Goal: Task Accomplishment & Management: Complete application form

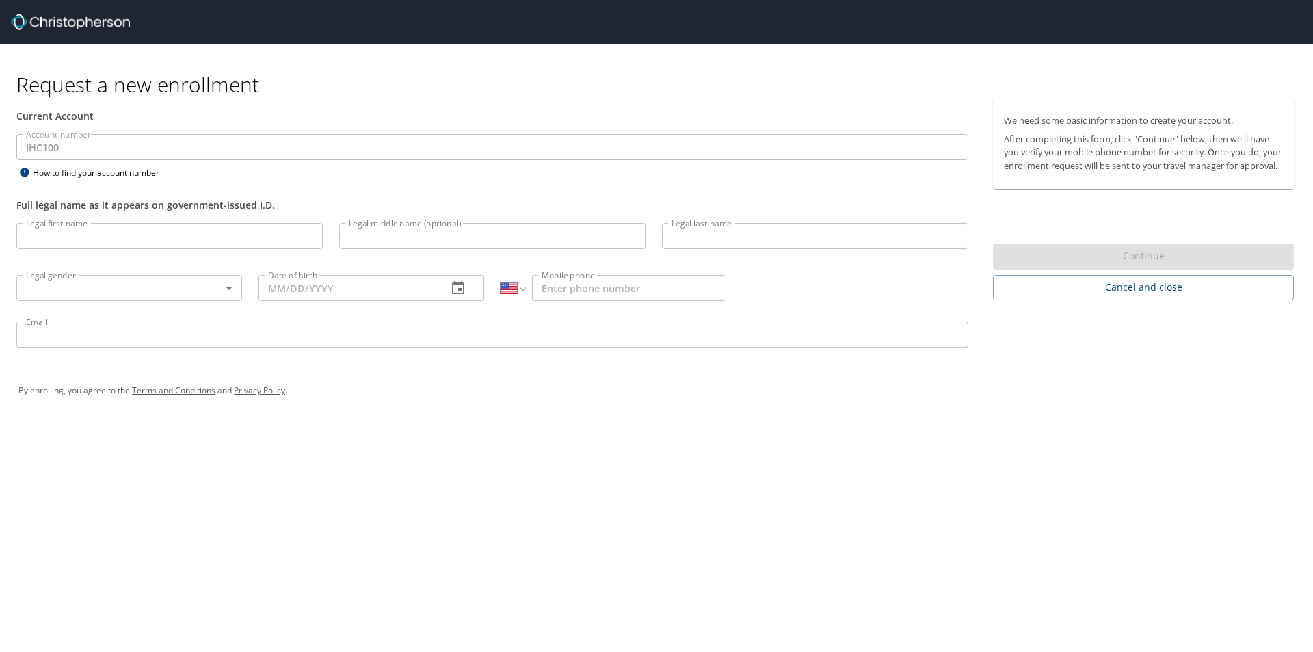
select select "US"
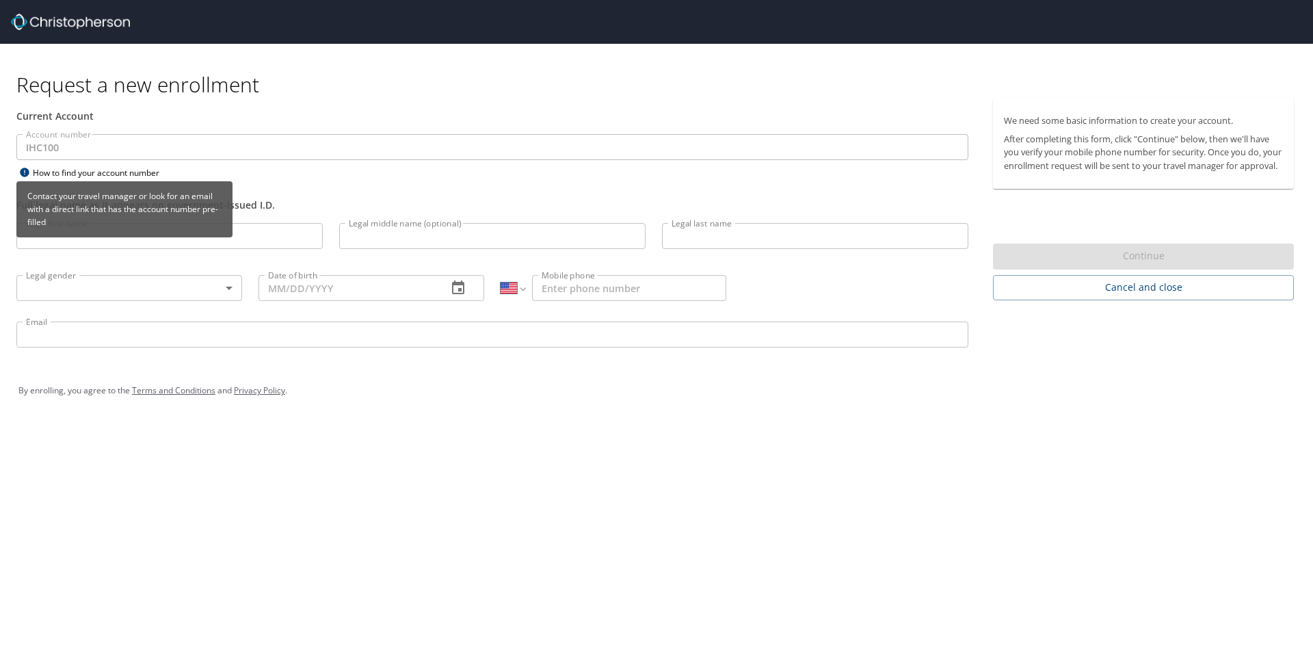
click at [25, 172] on icon at bounding box center [24, 172] width 16 height 11
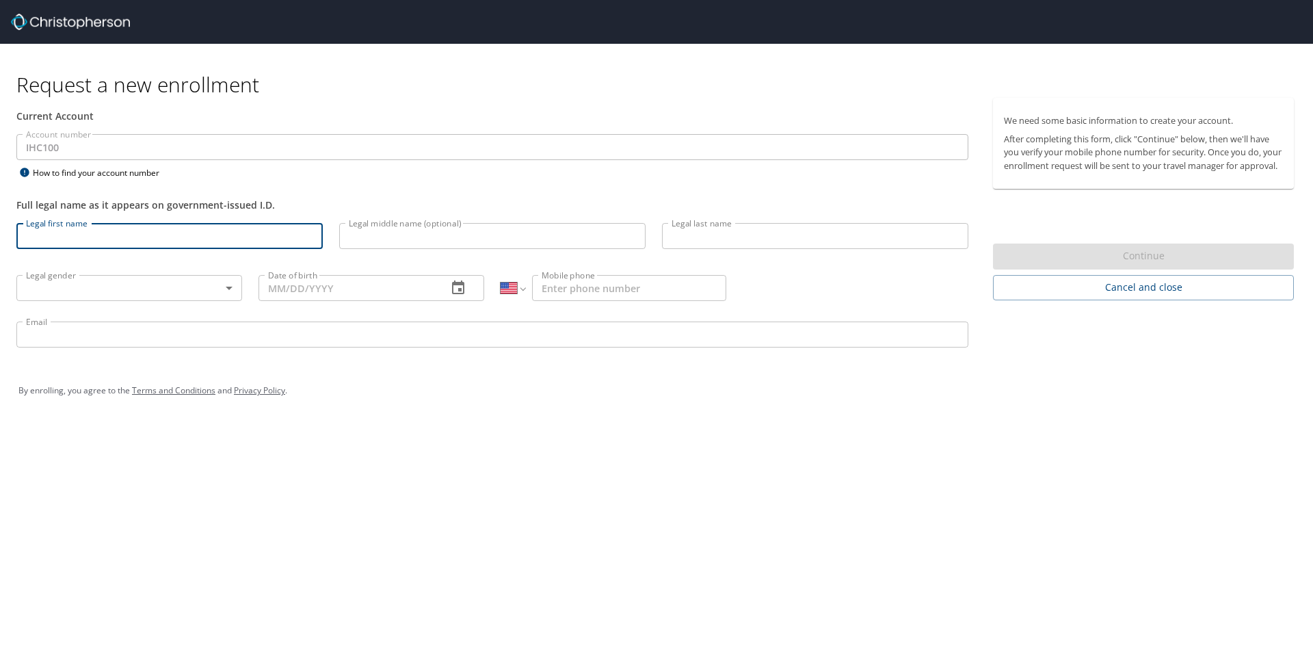
click at [101, 242] on input "Legal first name" at bounding box center [169, 236] width 306 height 26
type input "[PERSON_NAME]"
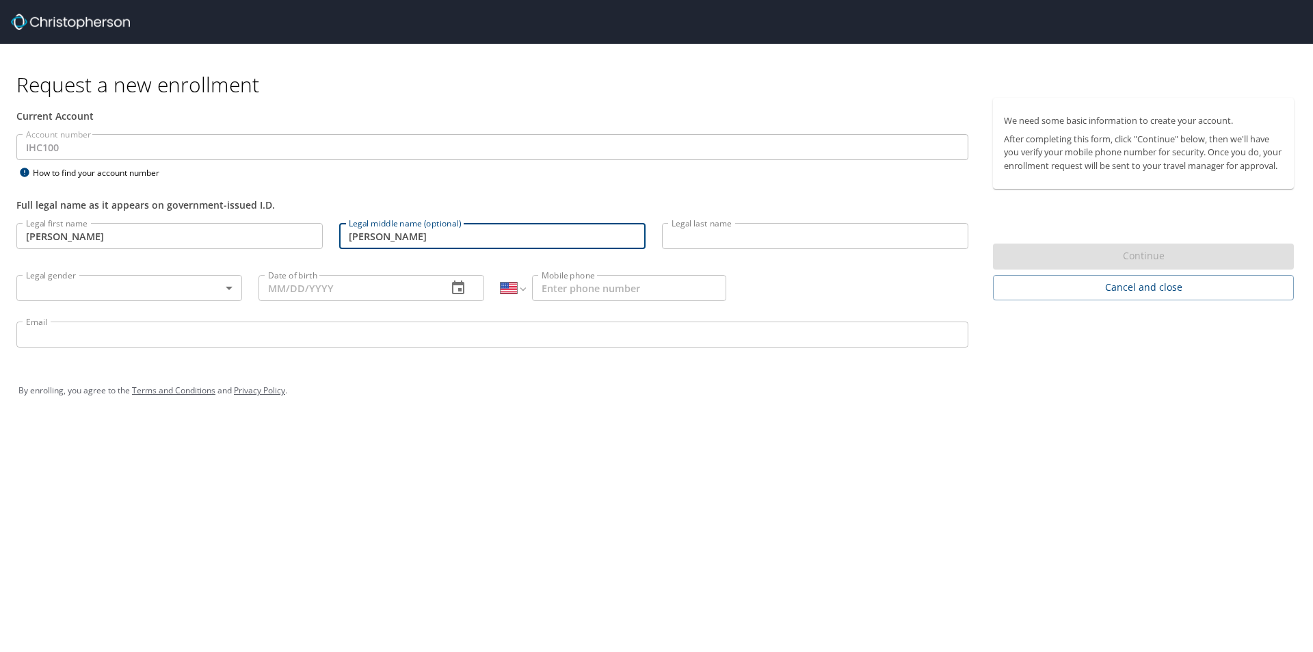
type input "[PERSON_NAME]"
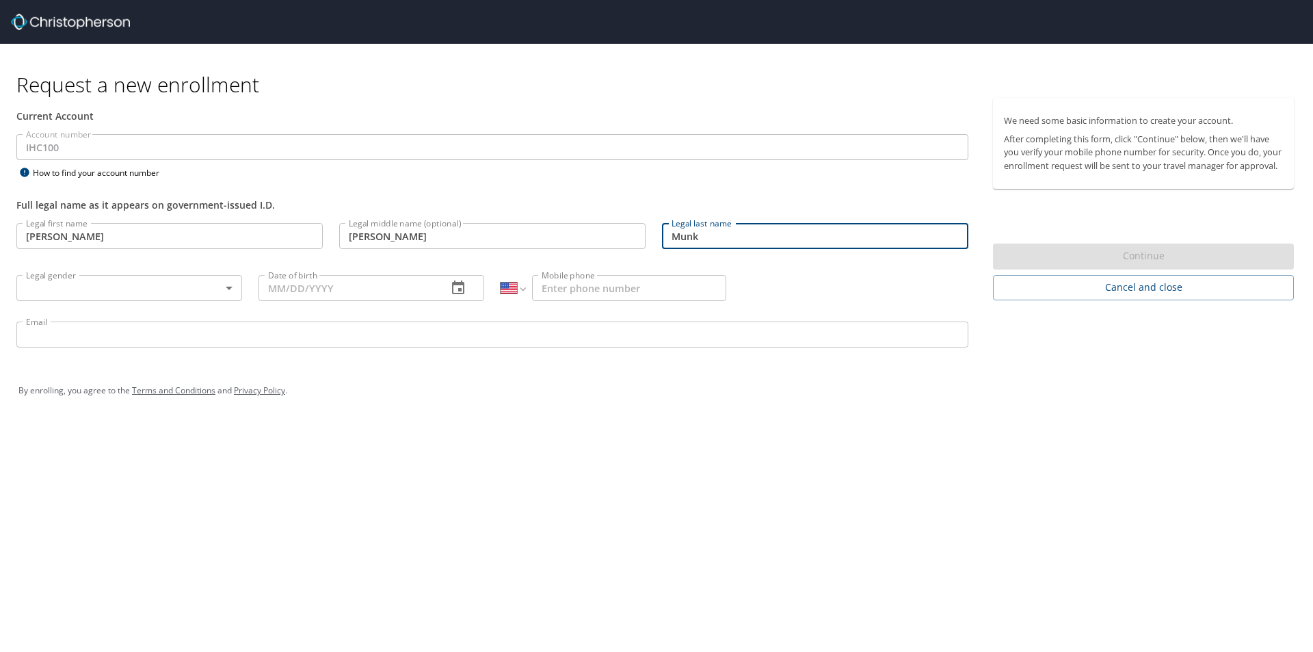
type input "Munk"
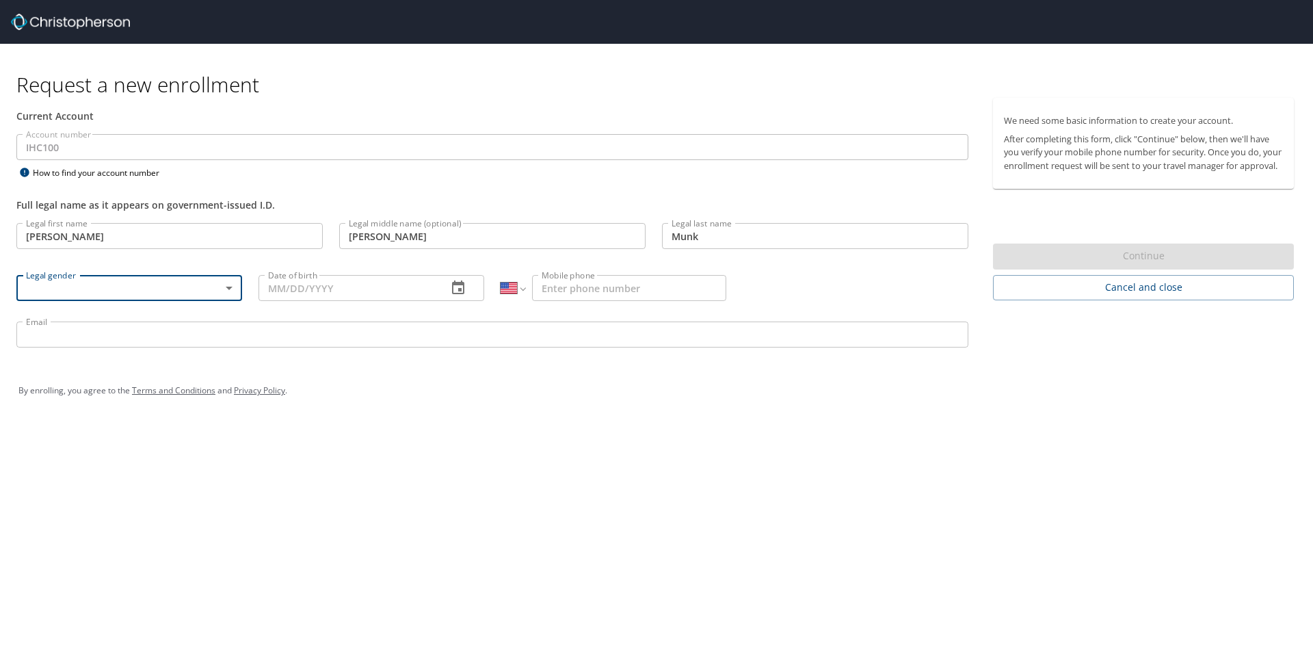
click at [232, 286] on body "Request a new enrollment Current Account Account number IHC100 Account number H…" at bounding box center [656, 326] width 1313 height 652
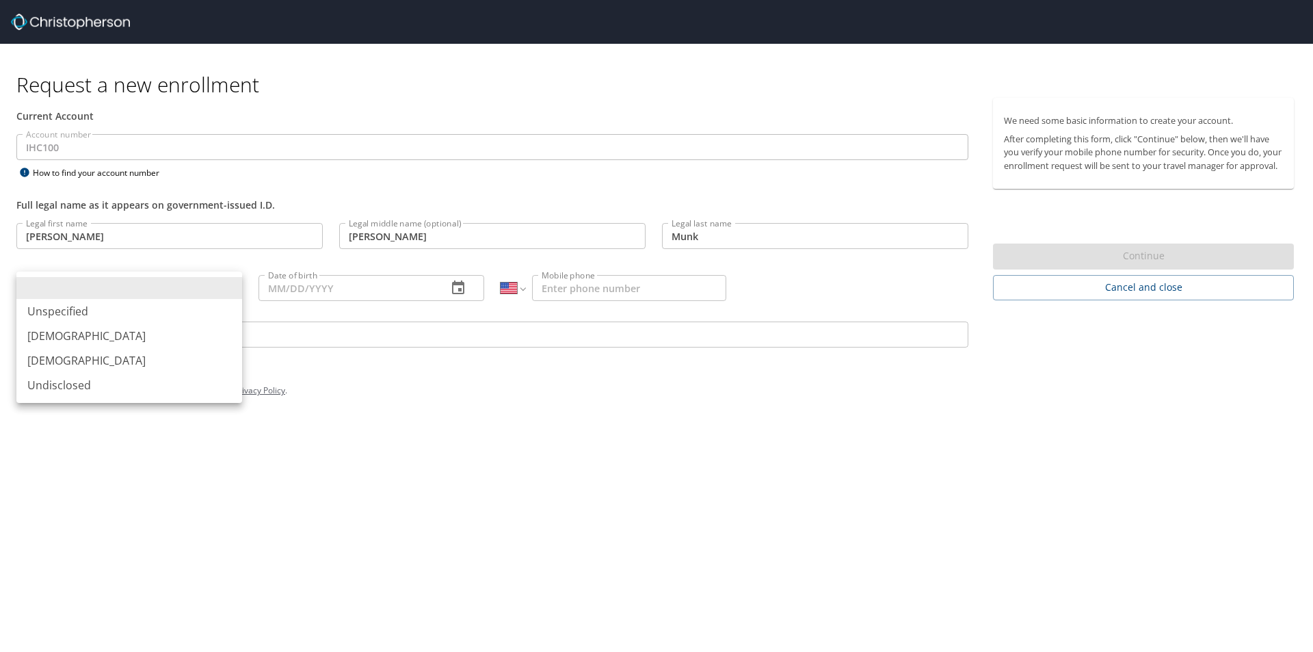
click at [106, 362] on li "[DEMOGRAPHIC_DATA]" at bounding box center [129, 360] width 226 height 25
type input "[DEMOGRAPHIC_DATA]"
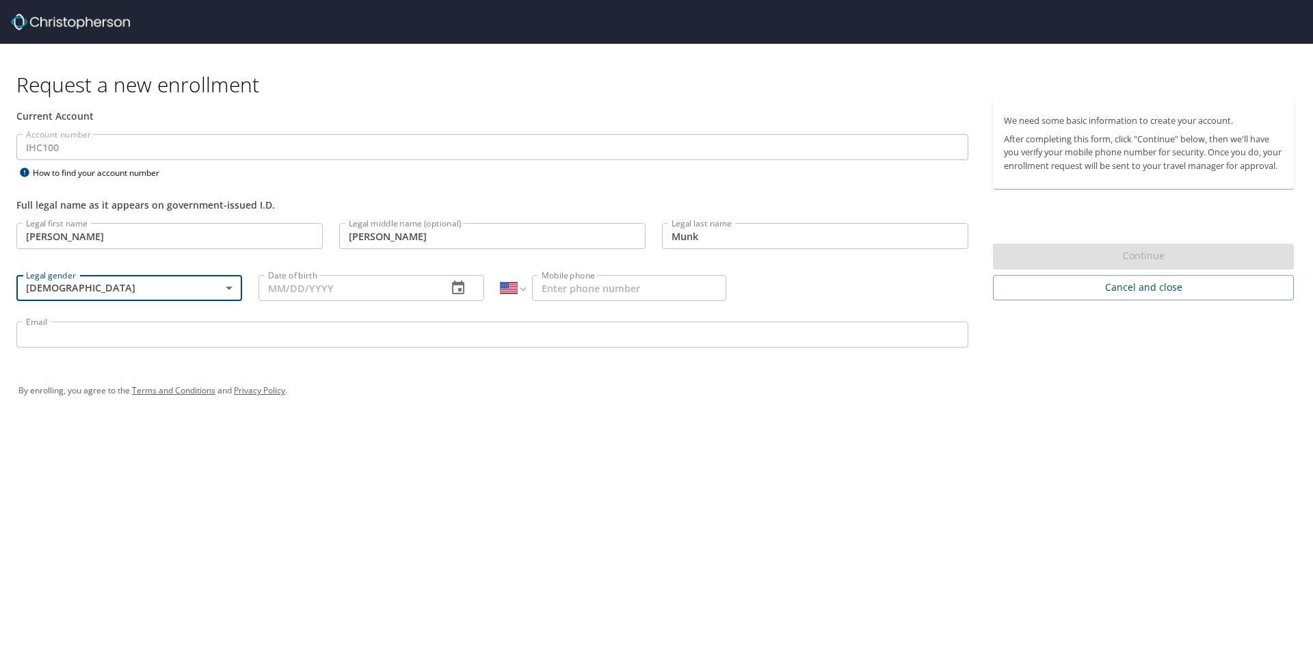
click at [369, 290] on input "Date of birth" at bounding box center [347, 288] width 178 height 26
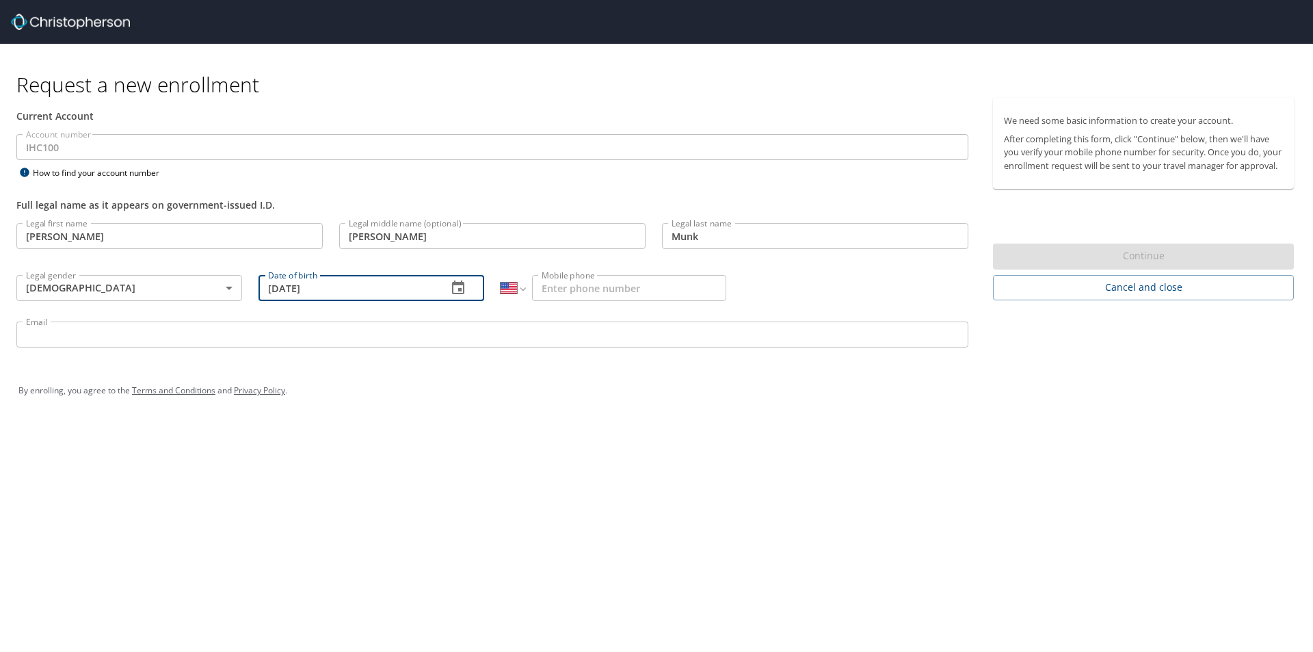
type input "[DATE]"
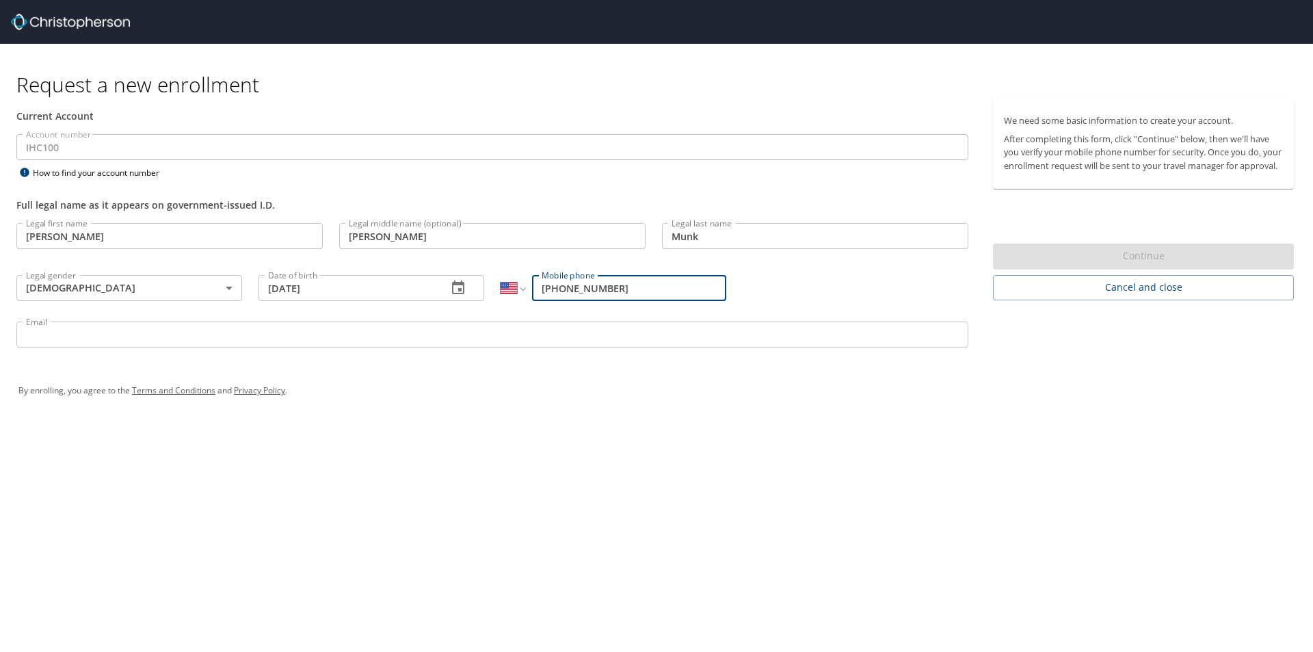
type input "[PHONE_NUMBER]"
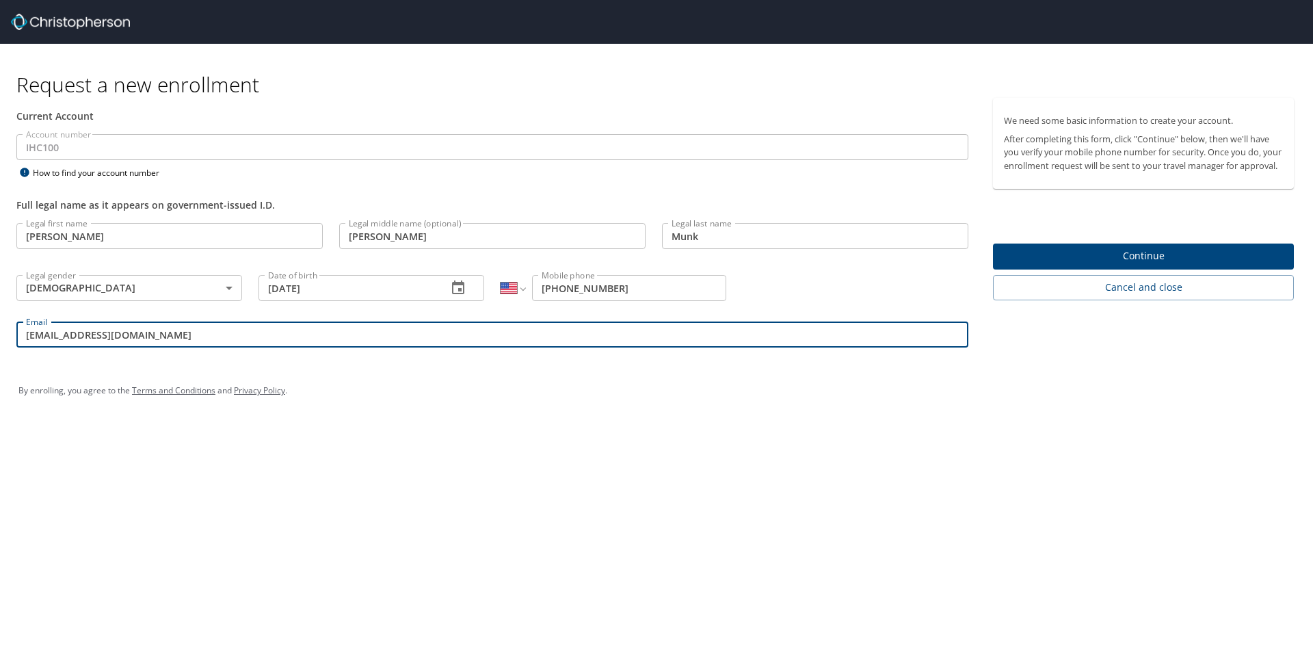
type input "[EMAIL_ADDRESS][DOMAIN_NAME]"
click at [1160, 265] on span "Continue" at bounding box center [1143, 256] width 279 height 17
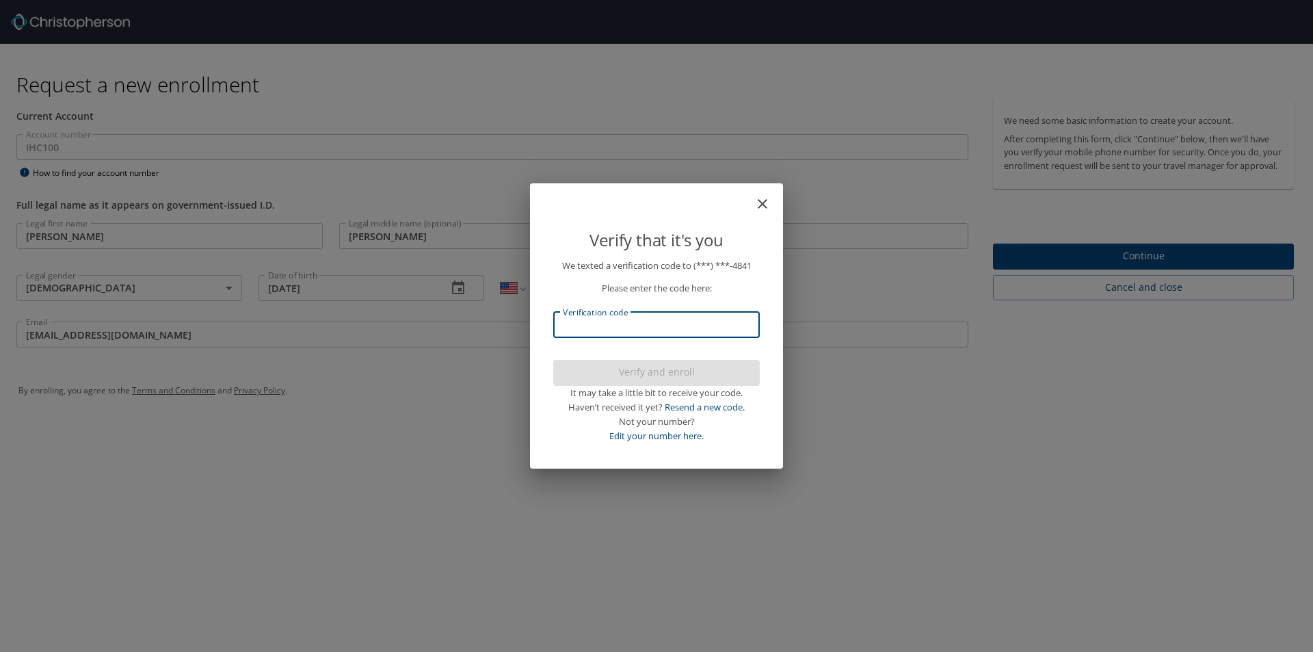
click at [611, 325] on input "Verification code" at bounding box center [656, 325] width 206 height 26
type input "627987"
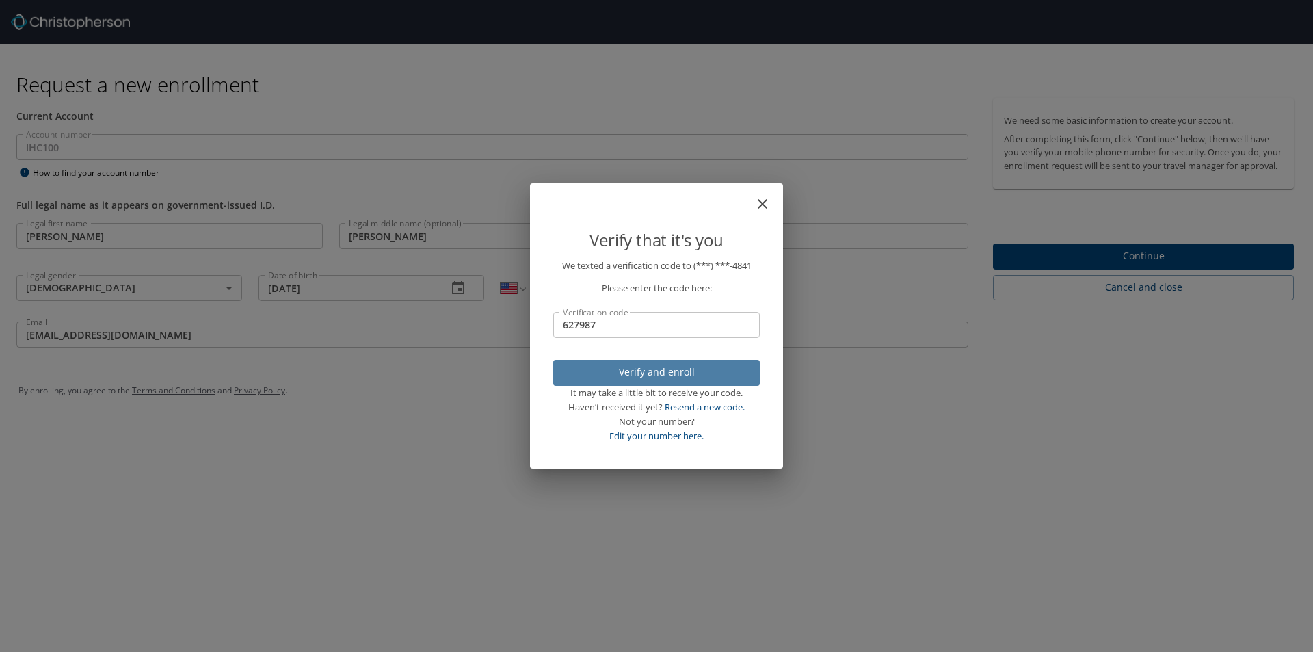
click at [686, 376] on span "Verify and enroll" at bounding box center [656, 372] width 185 height 17
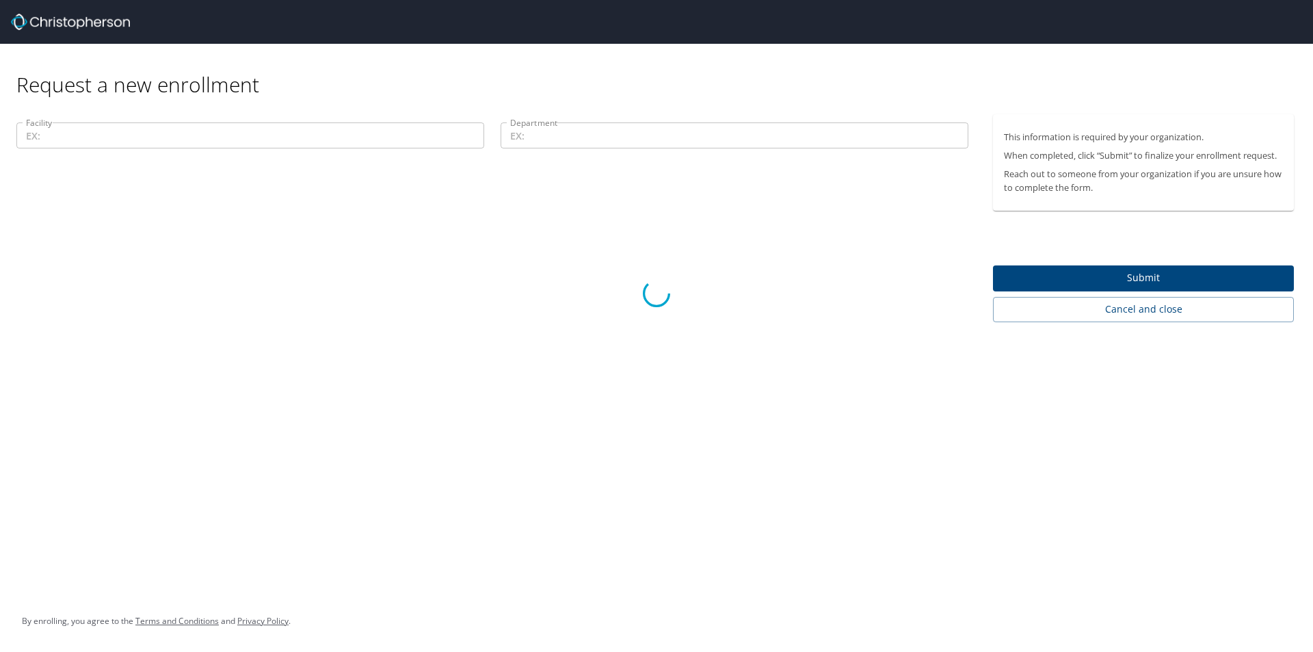
click at [115, 133] on div at bounding box center [656, 293] width 1313 height 717
click at [1152, 310] on div at bounding box center [656, 293] width 1313 height 717
click at [1164, 267] on div at bounding box center [656, 293] width 1313 height 717
